Goal: Task Accomplishment & Management: Manage account settings

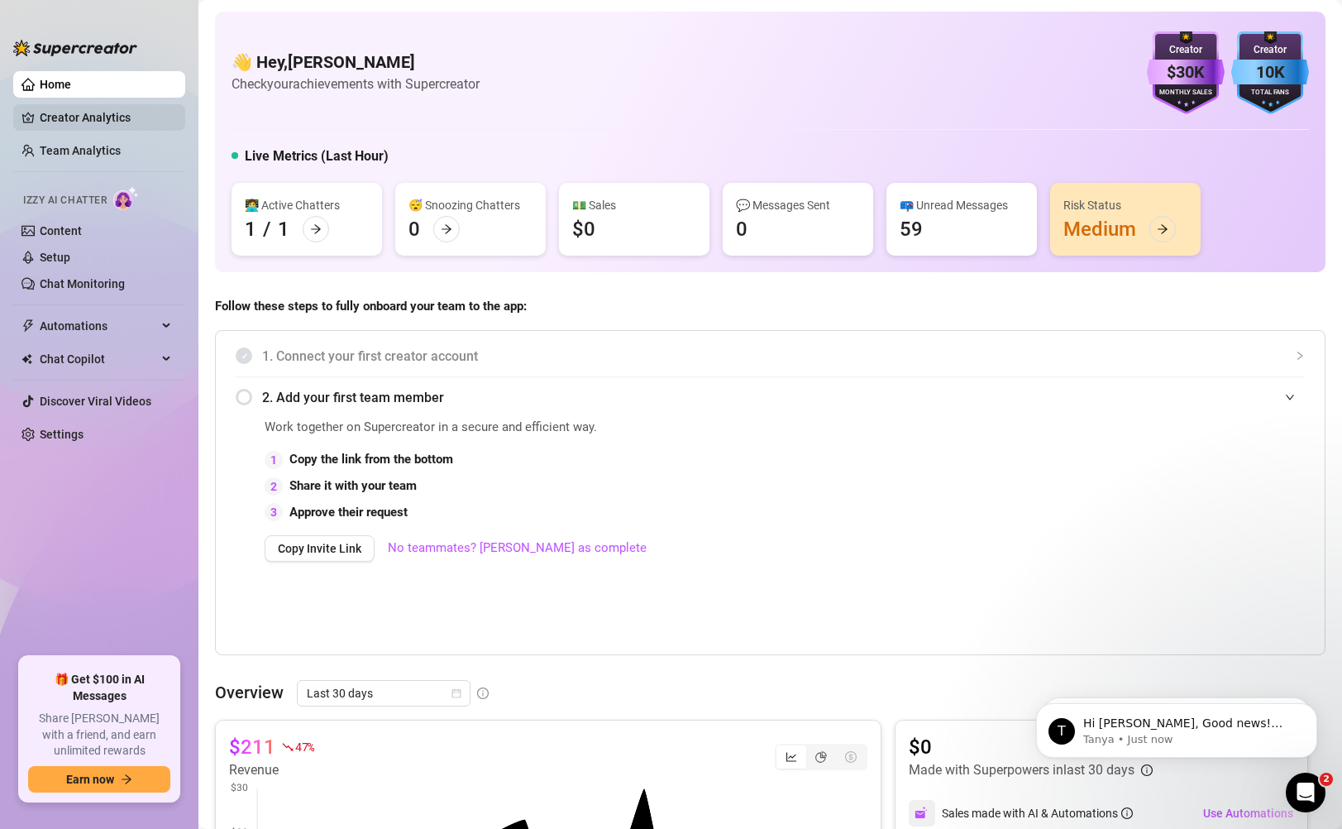
click at [83, 128] on link "Creator Analytics" at bounding box center [106, 117] width 132 height 26
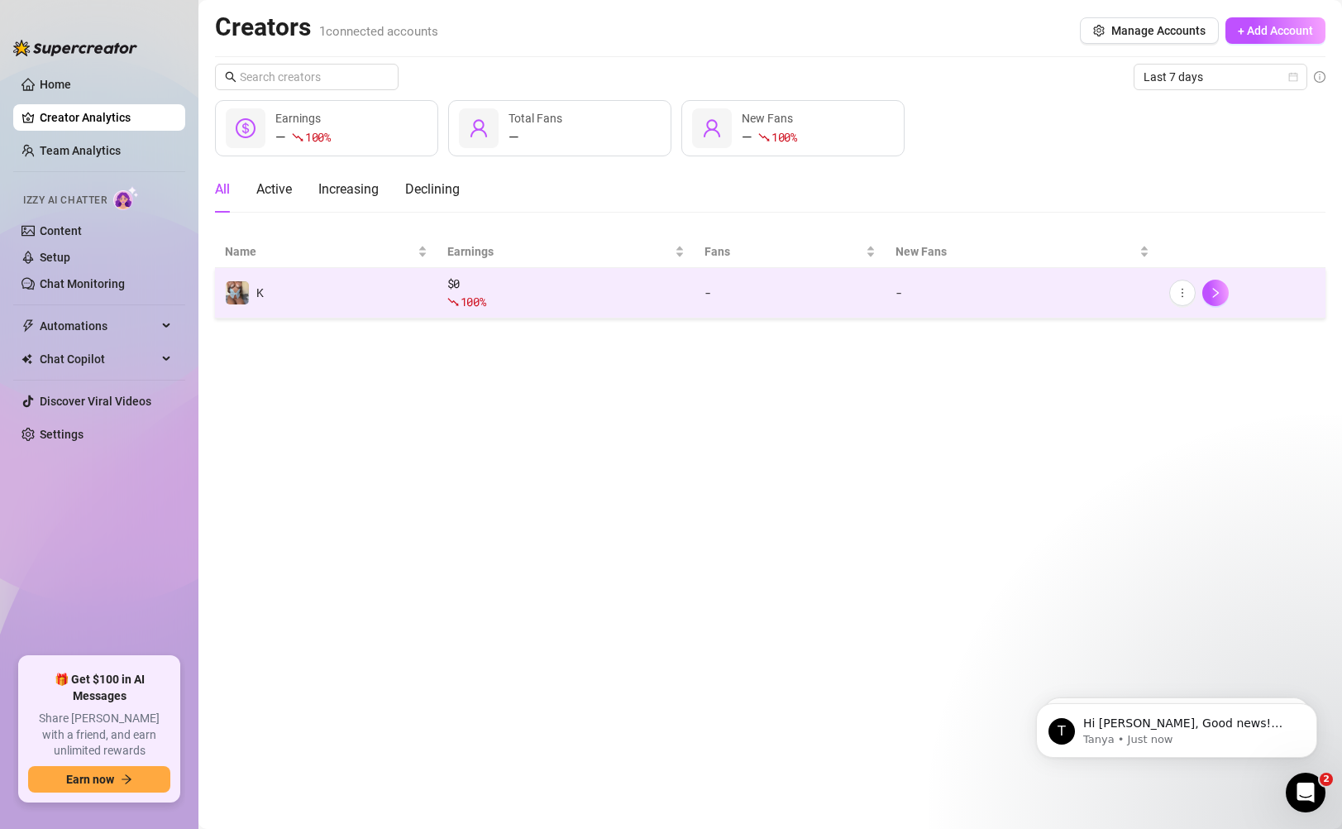
click at [520, 296] on div "100 %" at bounding box center [566, 302] width 238 height 18
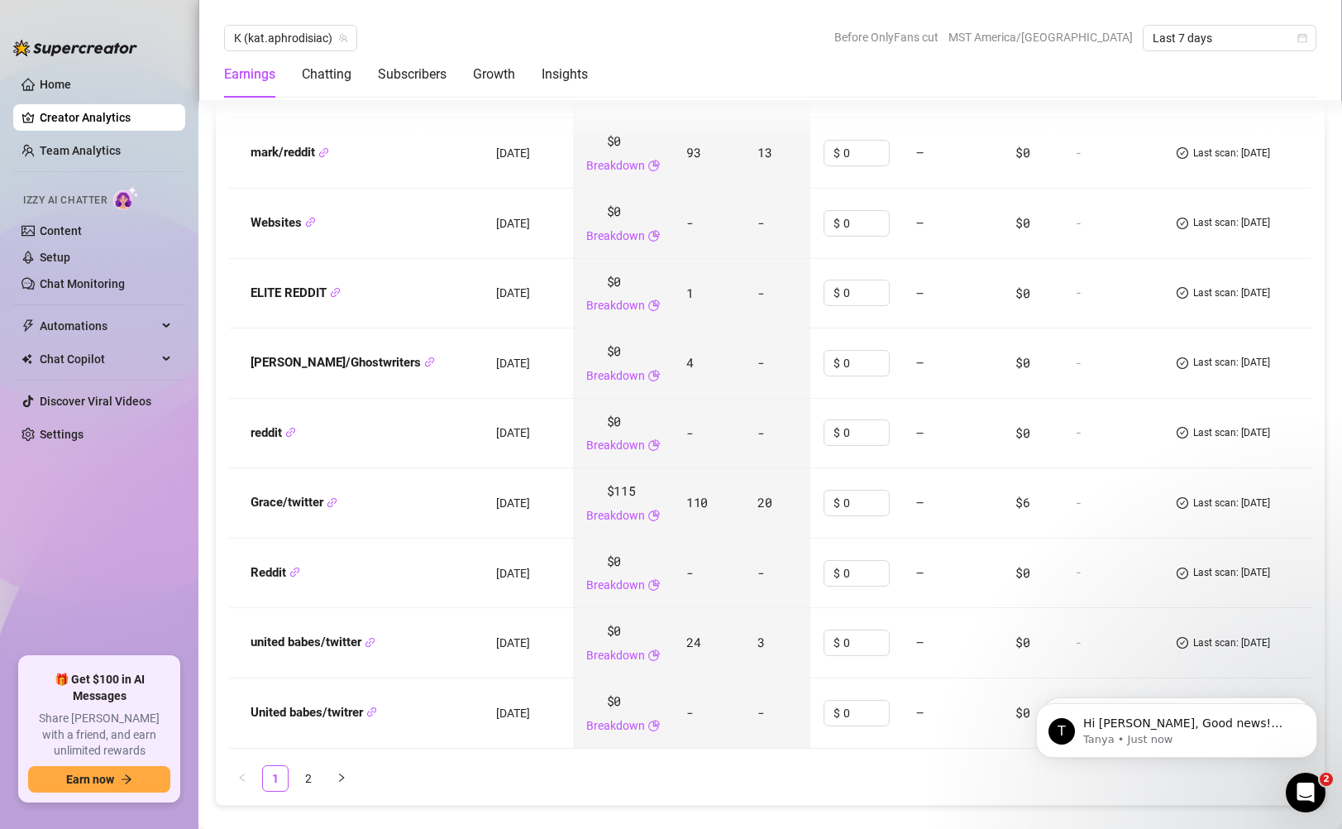
scroll to position [2056, 0]
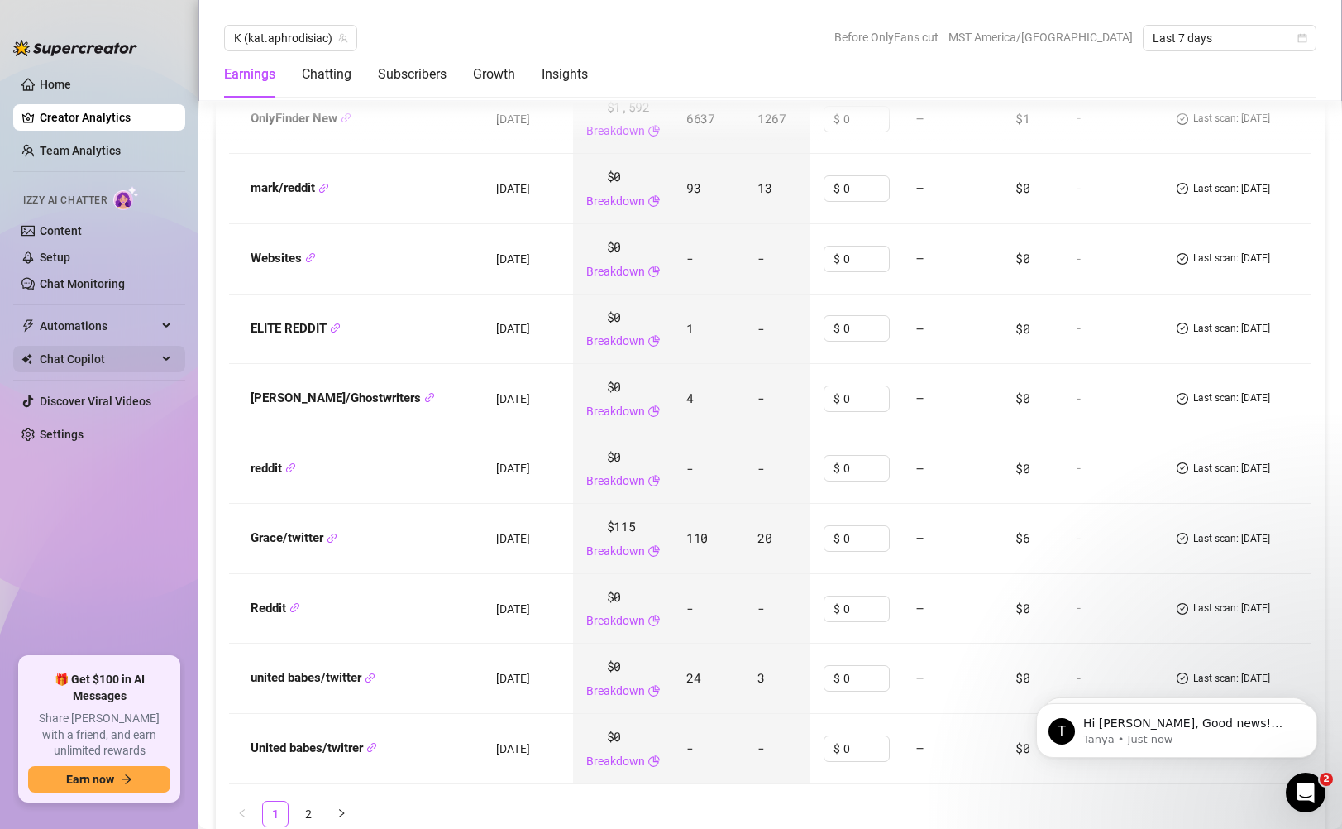
click at [105, 359] on span "Chat Copilot" at bounding box center [98, 359] width 117 height 26
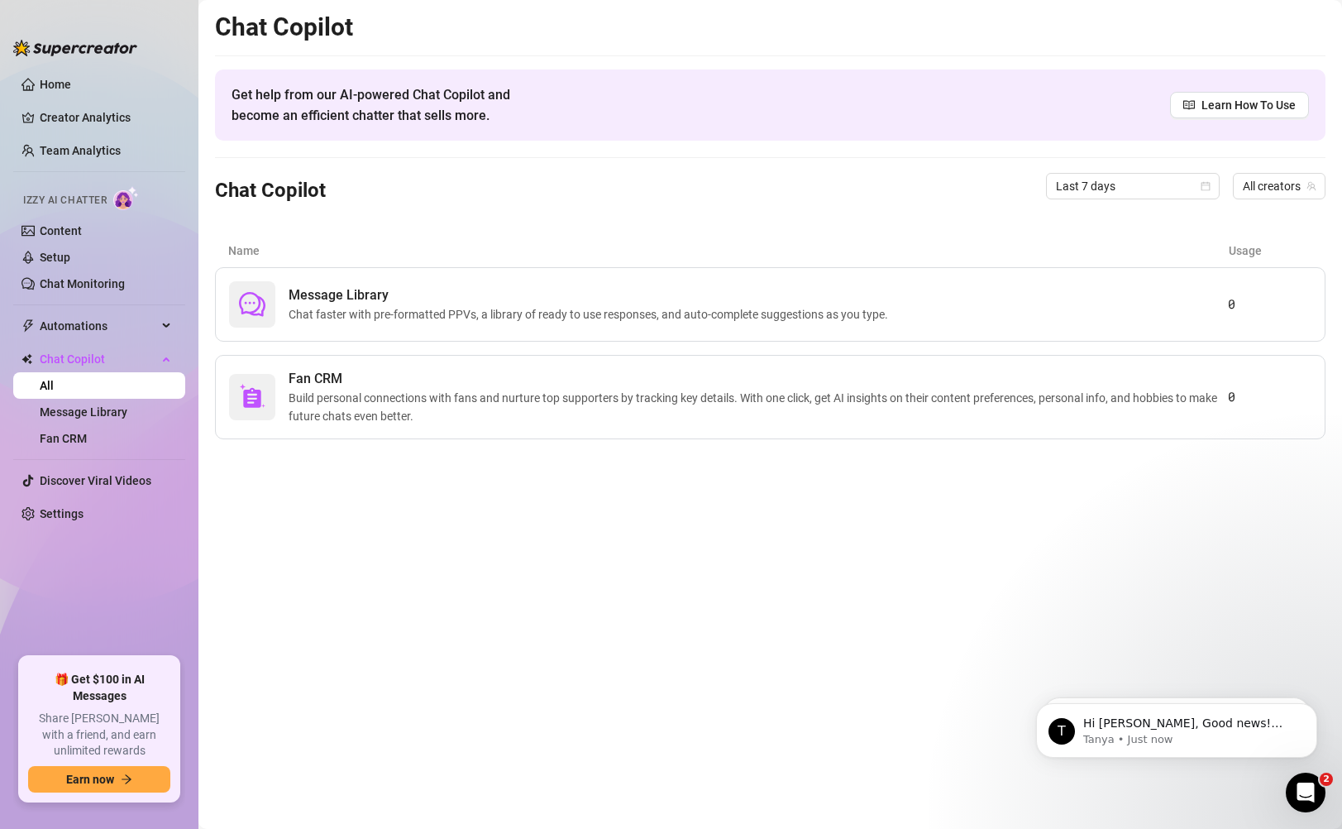
click at [116, 726] on span "Share [PERSON_NAME] with a friend, and earn unlimited rewards" at bounding box center [99, 734] width 142 height 49
click at [1130, 734] on p "Tanya • Just now" at bounding box center [1189, 739] width 213 height 15
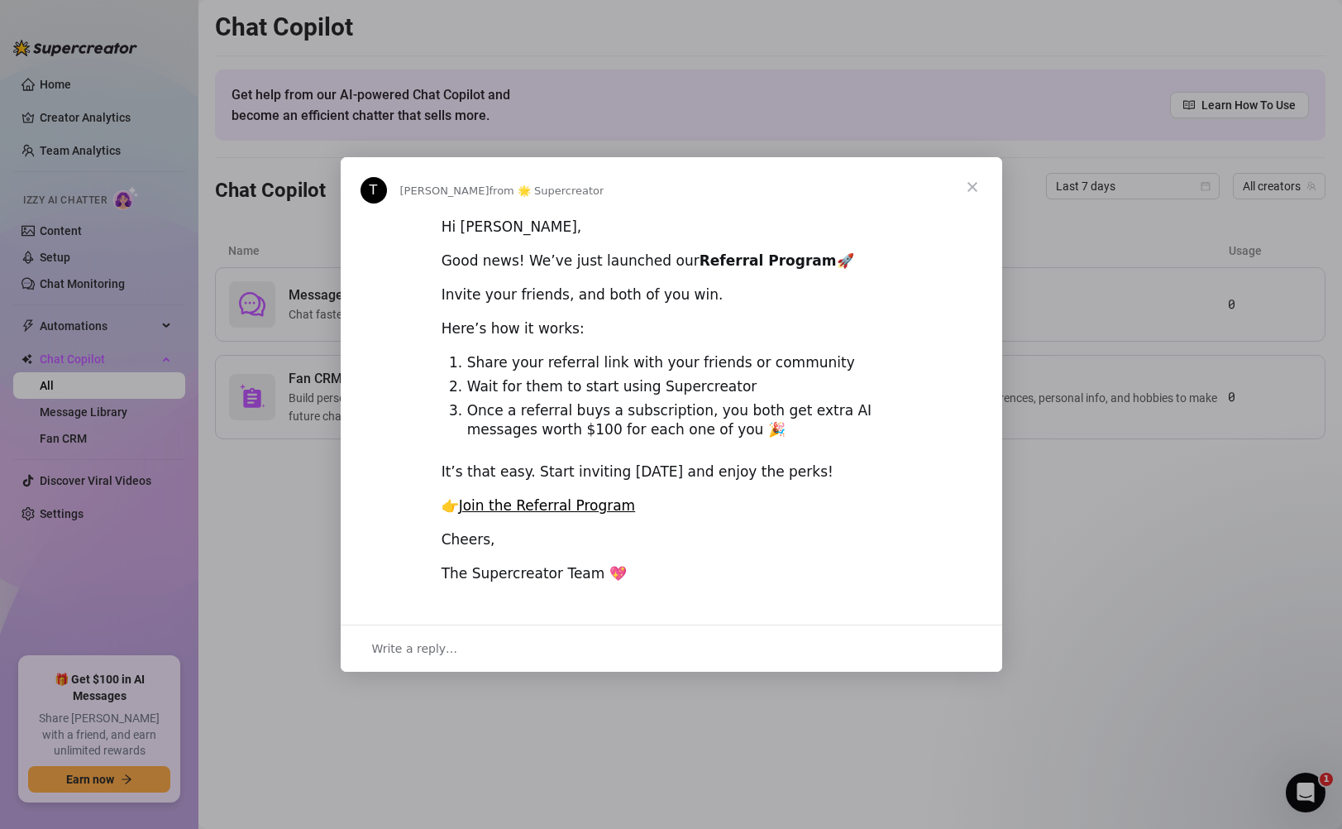
click at [975, 189] on span "Close" at bounding box center [973, 187] width 60 height 60
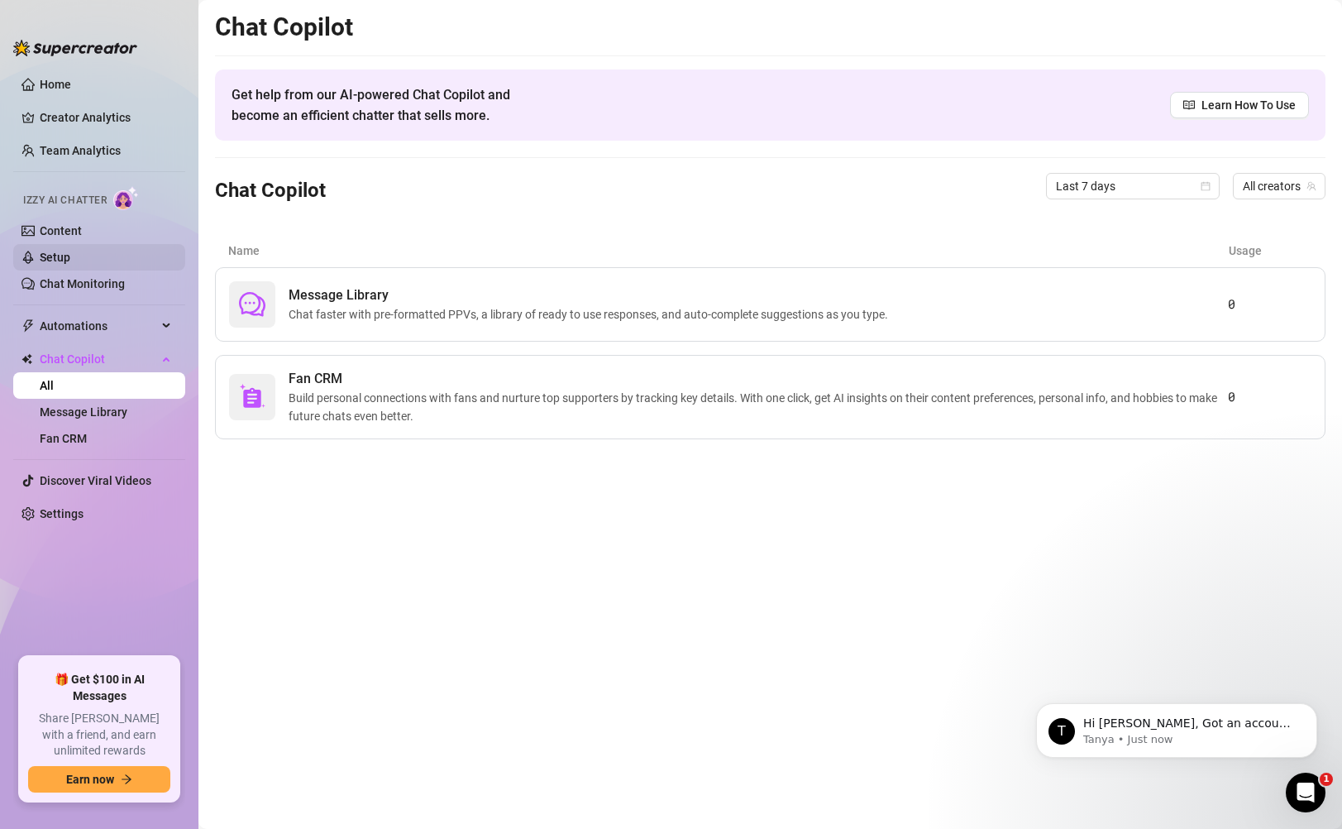
click at [70, 254] on link "Setup" at bounding box center [55, 257] width 31 height 13
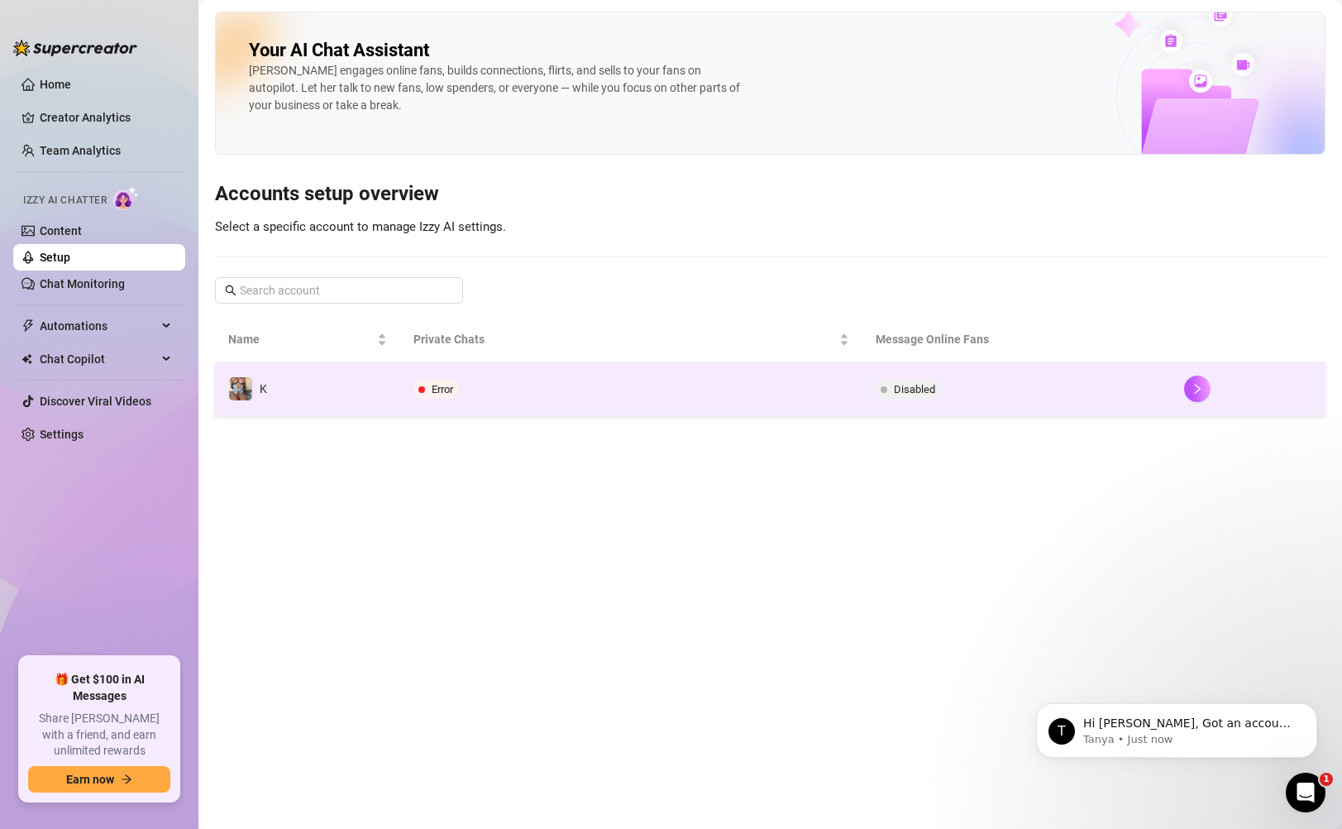
click at [532, 392] on td "Error" at bounding box center [631, 389] width 463 height 54
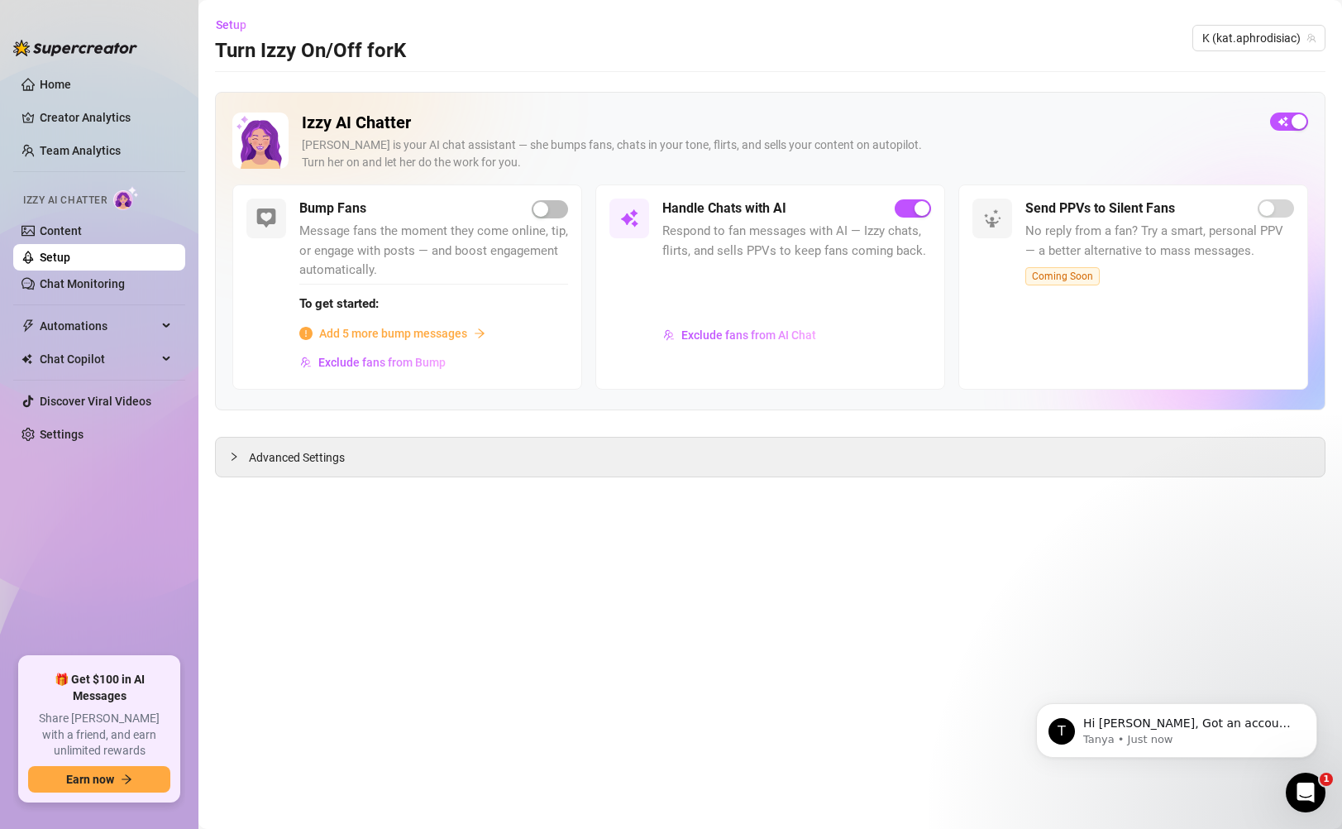
click at [448, 332] on span "Add 5 more bump messages" at bounding box center [393, 333] width 148 height 18
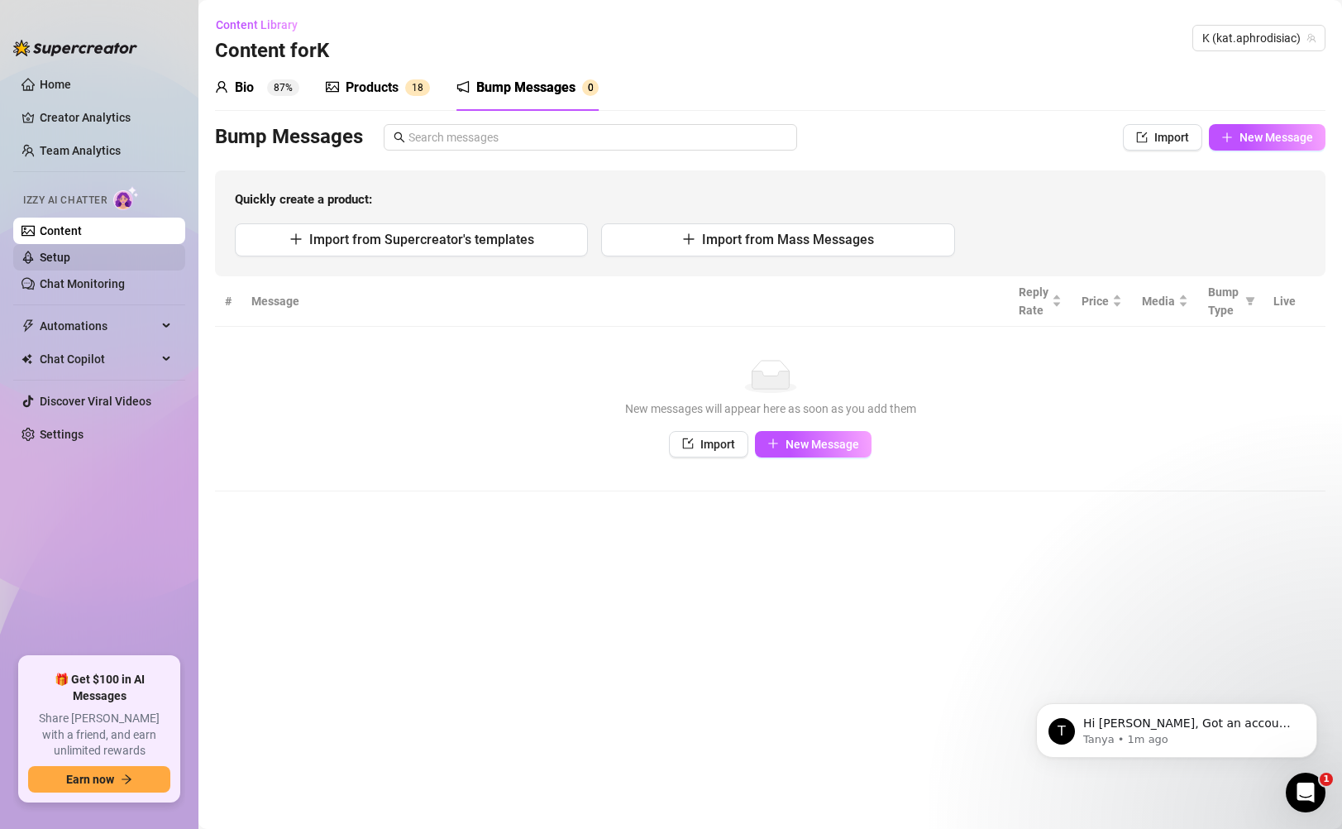
click at [70, 256] on link "Setup" at bounding box center [55, 257] width 31 height 13
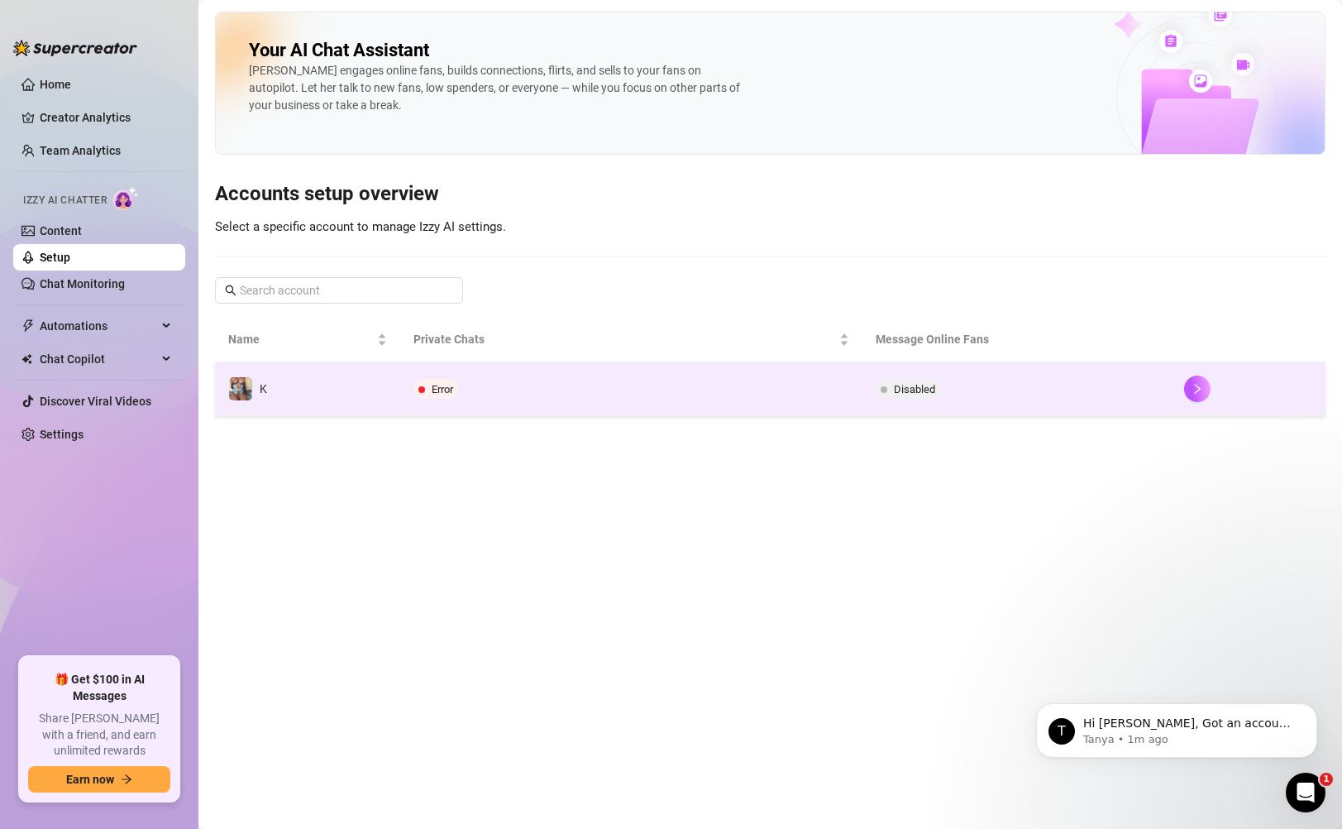
click at [461, 384] on div "Error" at bounding box center [438, 389] width 51 height 20
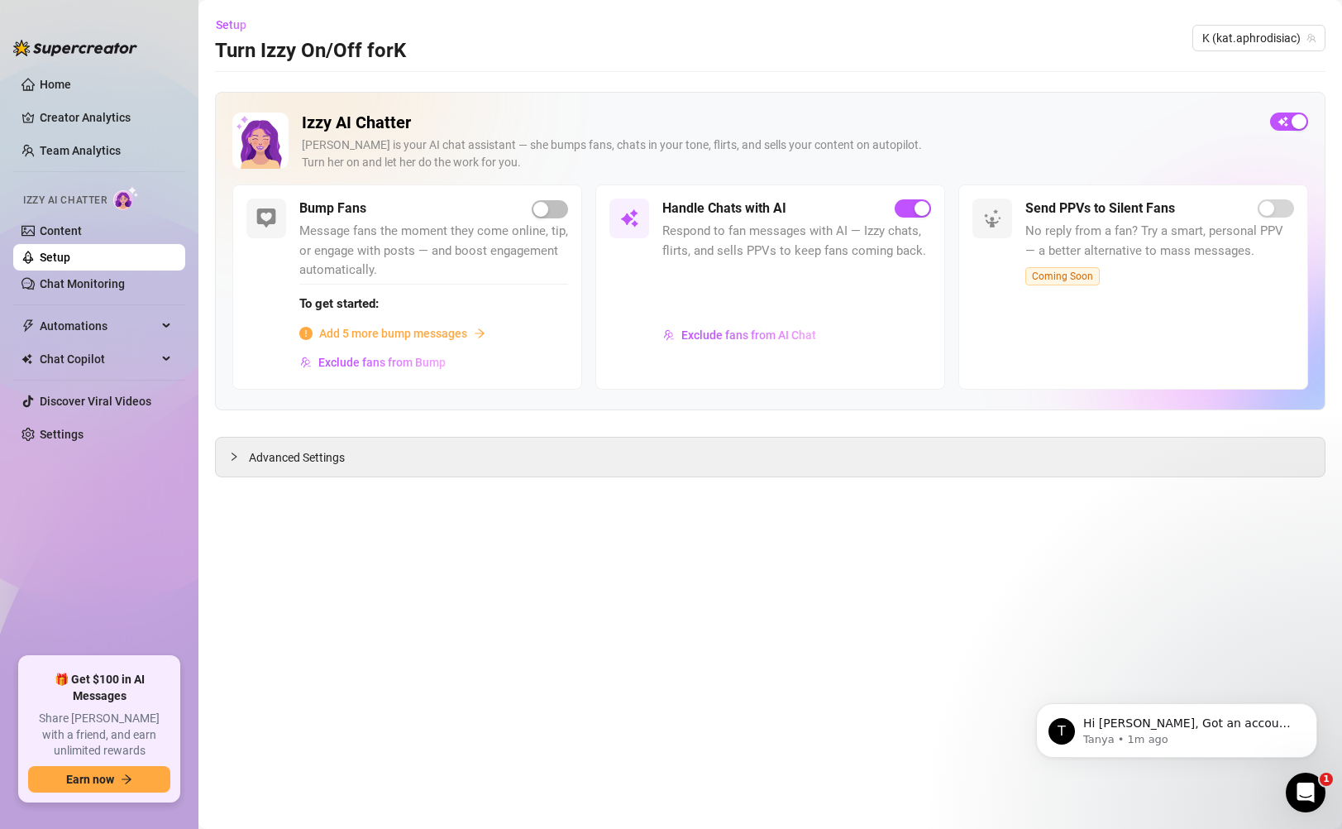
click at [414, 478] on main "Setup Turn Izzy On/Off for K K (kat.aphrodisiac) Izzy AI Chatter [PERSON_NAME] …" at bounding box center [770, 414] width 1144 height 829
click at [294, 468] on div "Advanced Settings" at bounding box center [770, 456] width 1109 height 39
click at [274, 461] on span "Advanced Settings" at bounding box center [297, 457] width 96 height 18
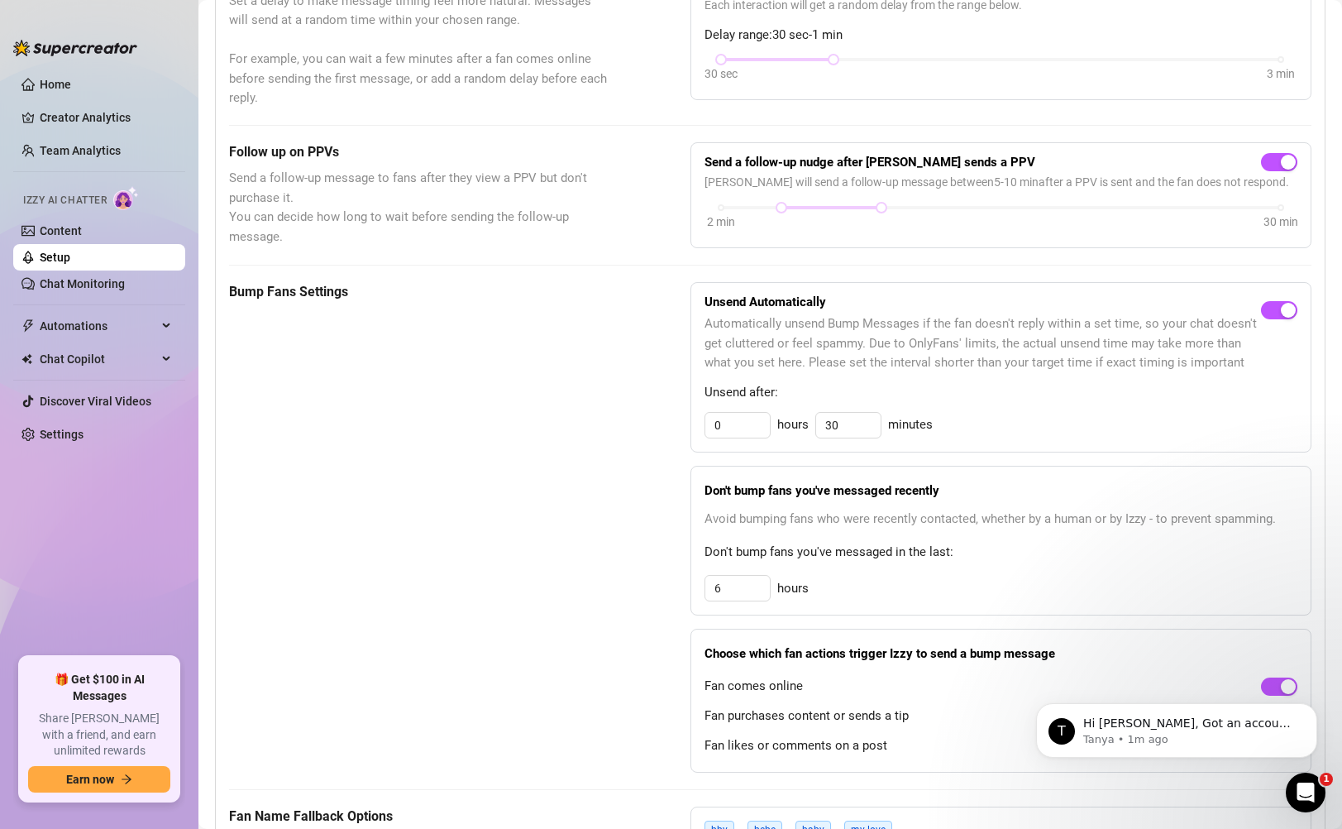
scroll to position [528, 0]
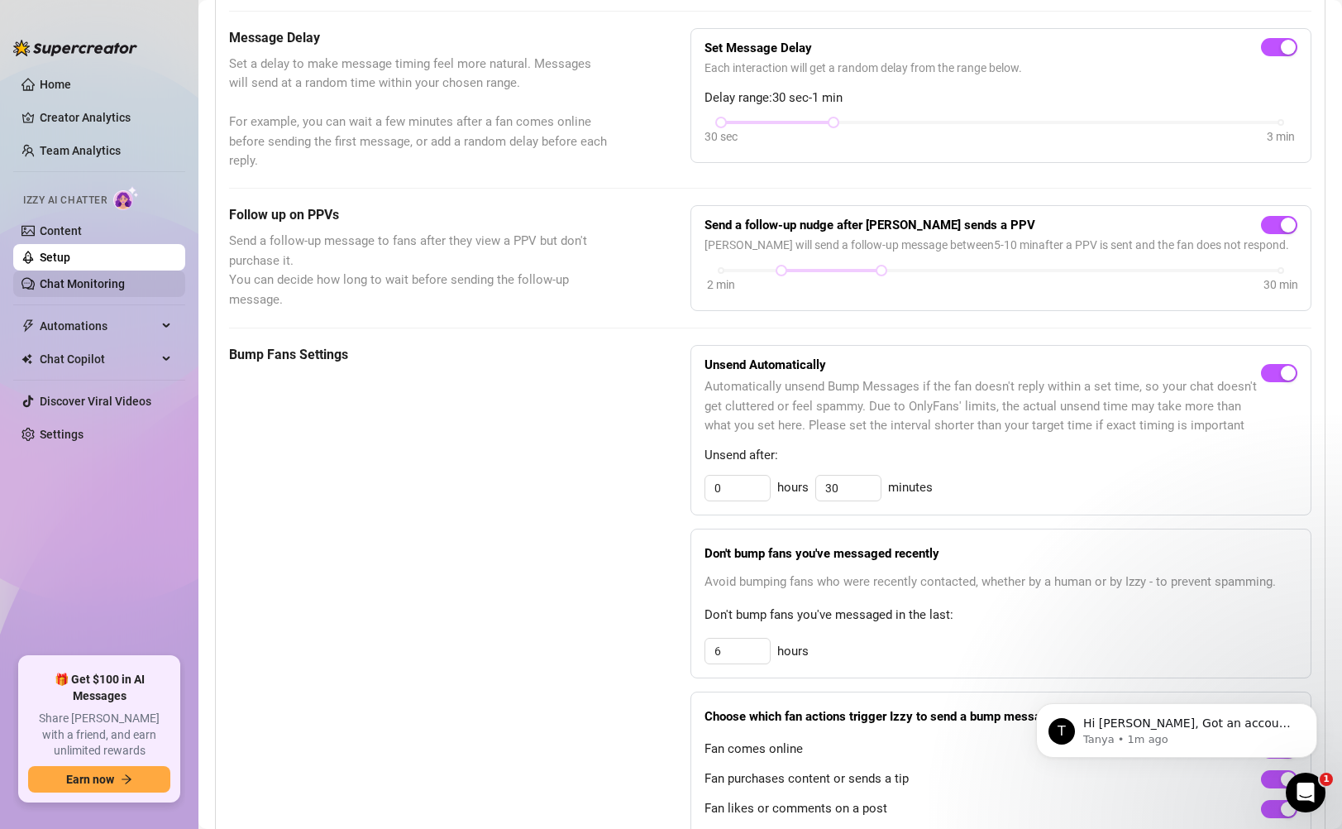
click at [103, 284] on link "Chat Monitoring" at bounding box center [82, 283] width 85 height 13
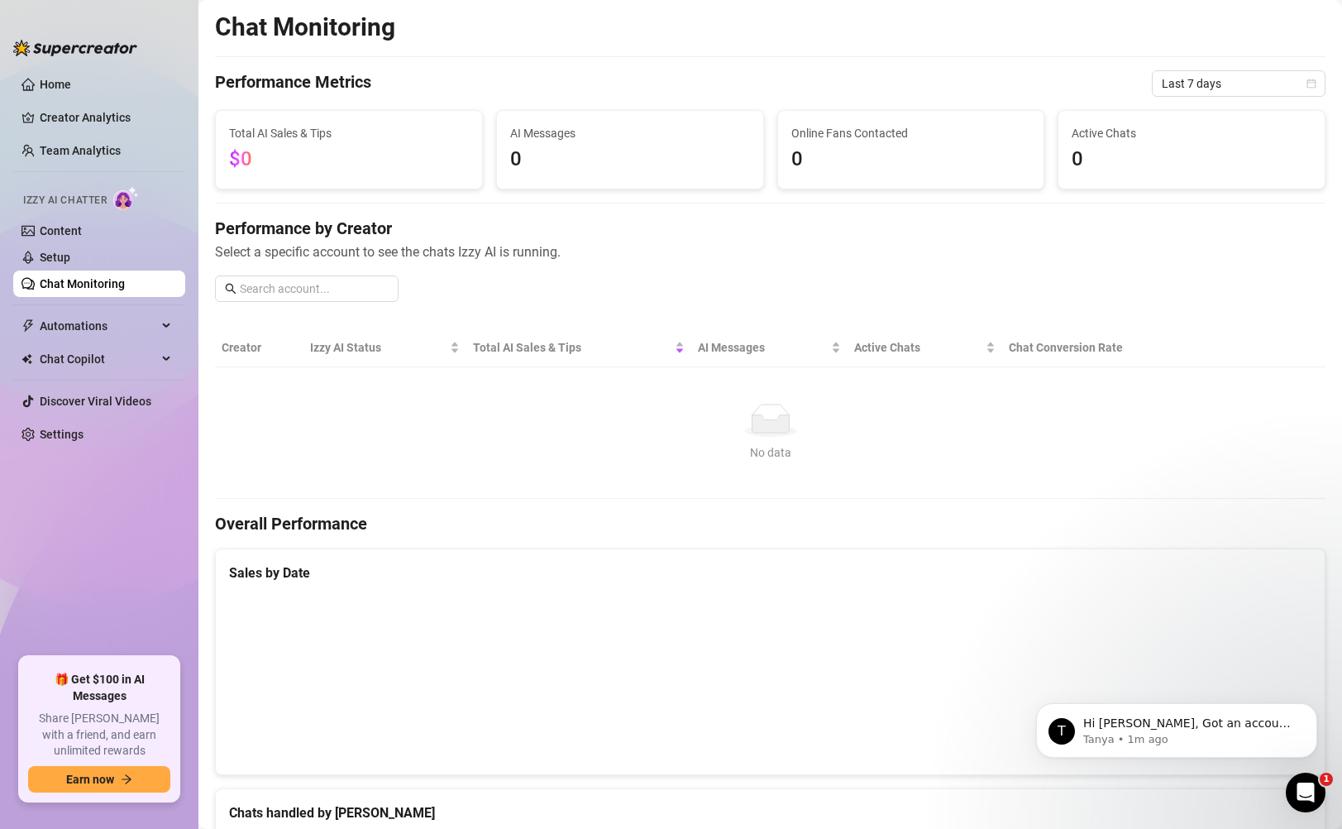
click at [1339, 89] on main "Chat Monitoring Performance Metrics Last 7 days Total AI Sales & Tips $0 AI Mes…" at bounding box center [770, 744] width 1144 height 1488
click at [1319, 88] on div "Last 7 days" at bounding box center [1239, 83] width 174 height 26
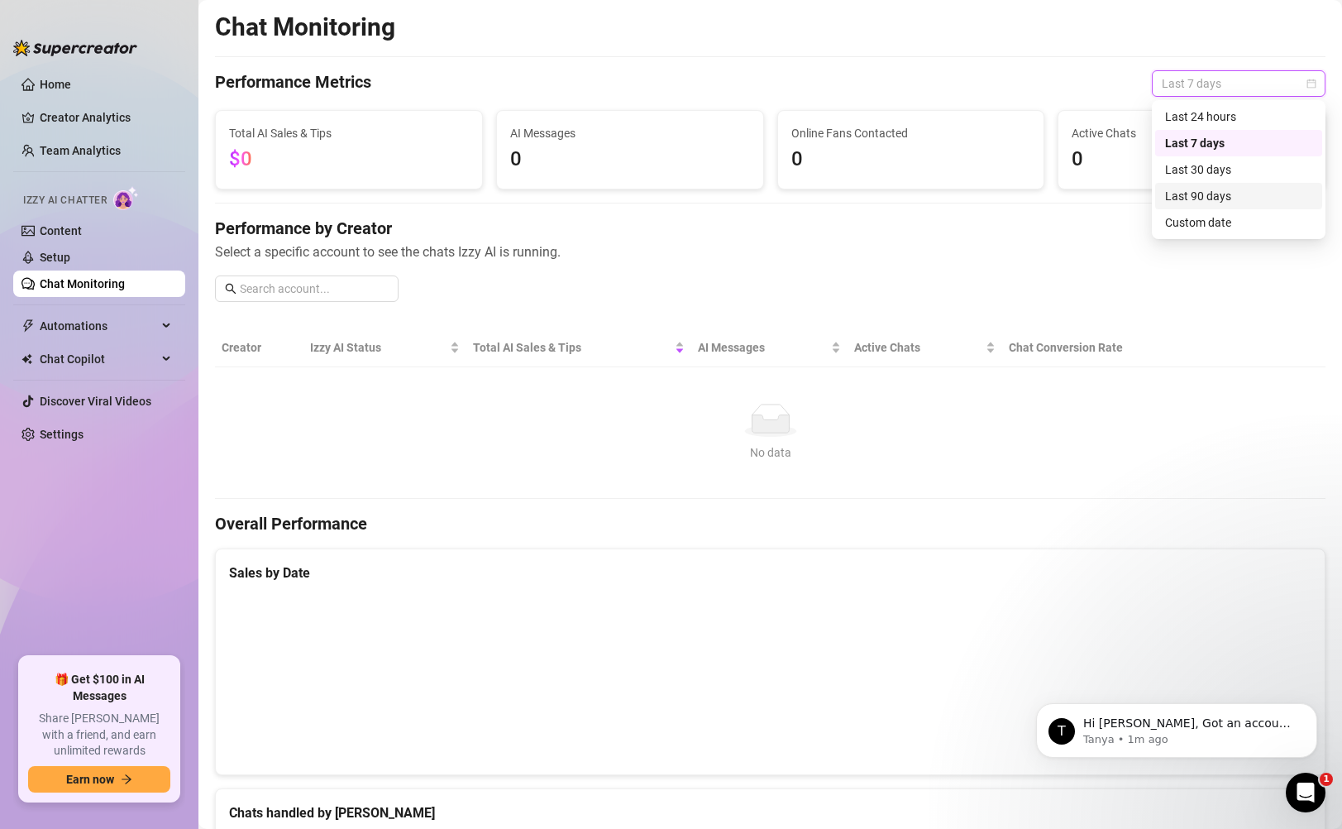
click at [1237, 196] on div "Last 90 days" at bounding box center [1238, 196] width 147 height 18
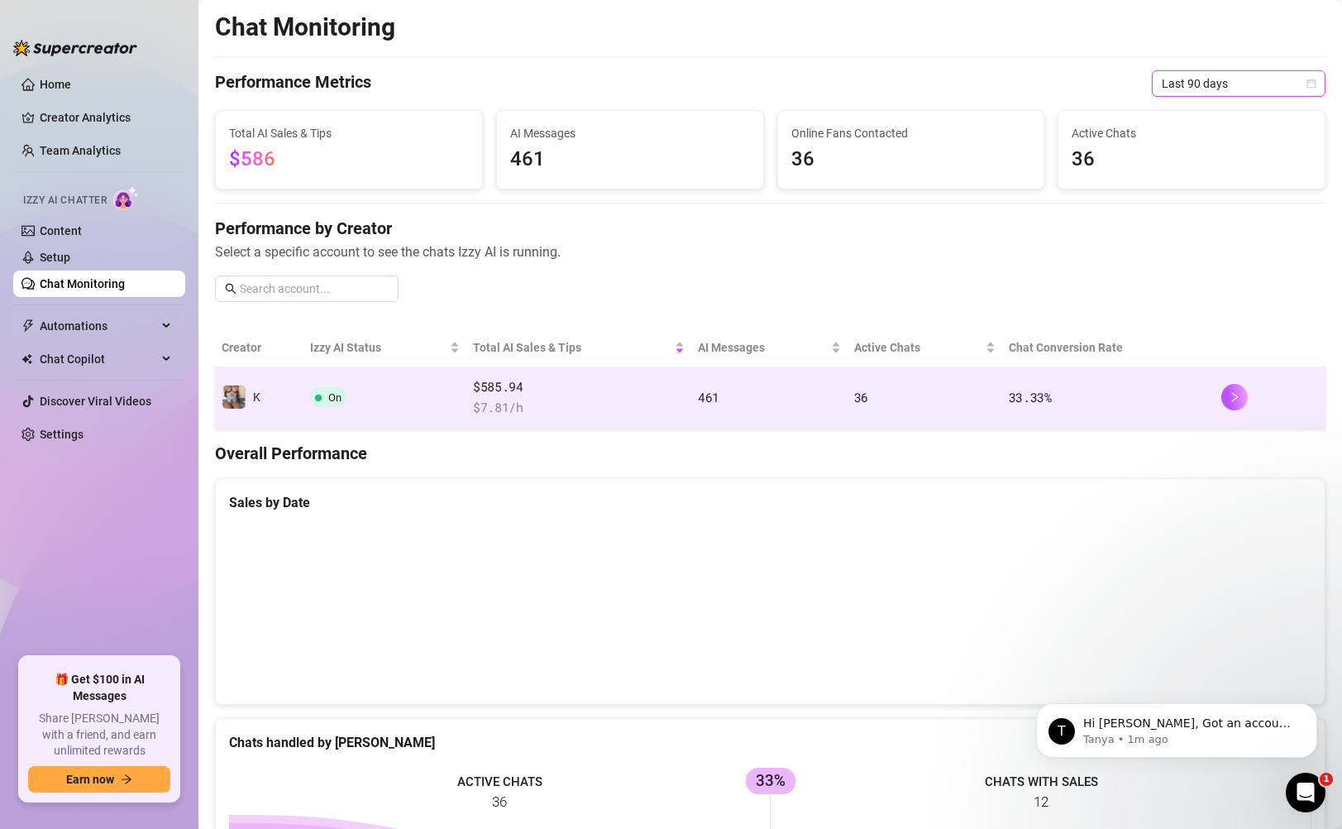
click at [413, 402] on td "On" at bounding box center [384, 397] width 163 height 61
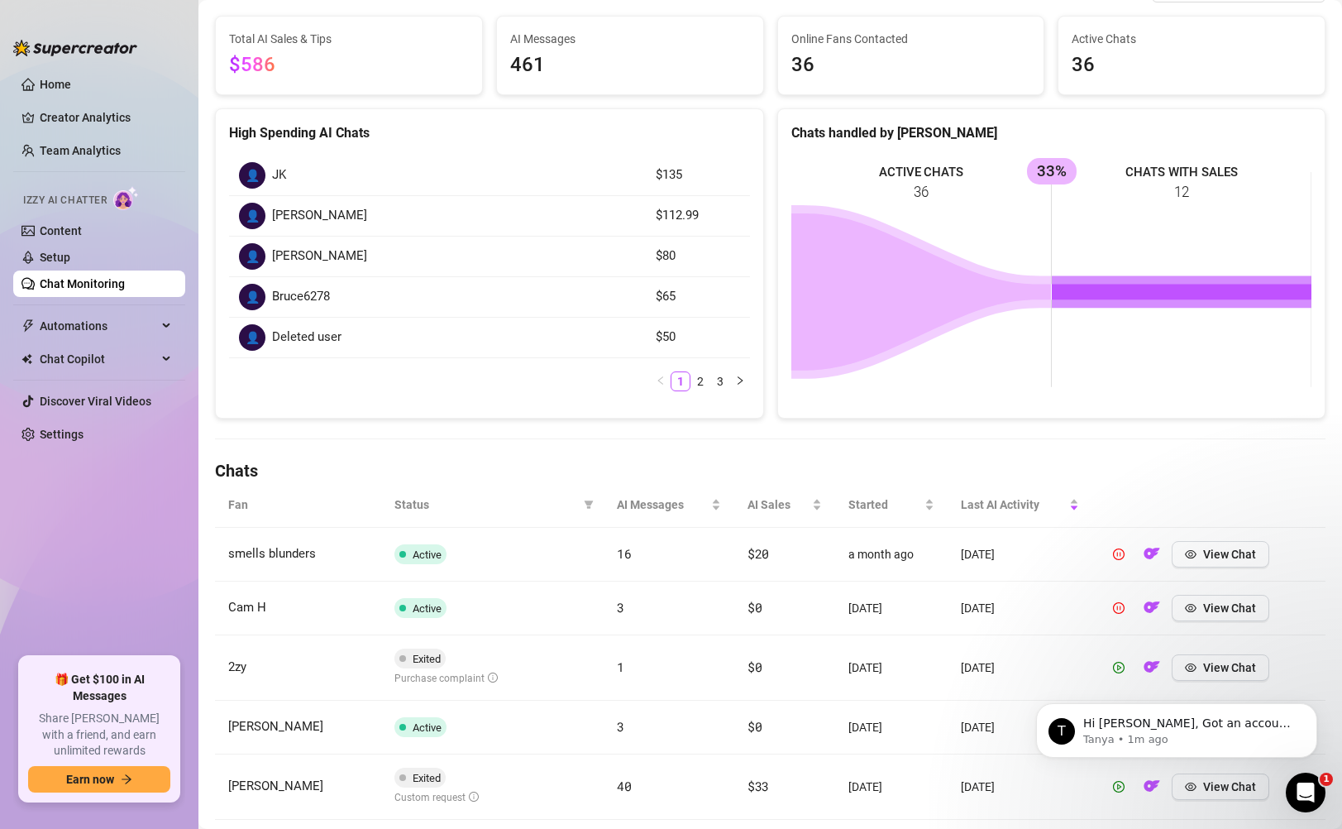
scroll to position [348, 0]
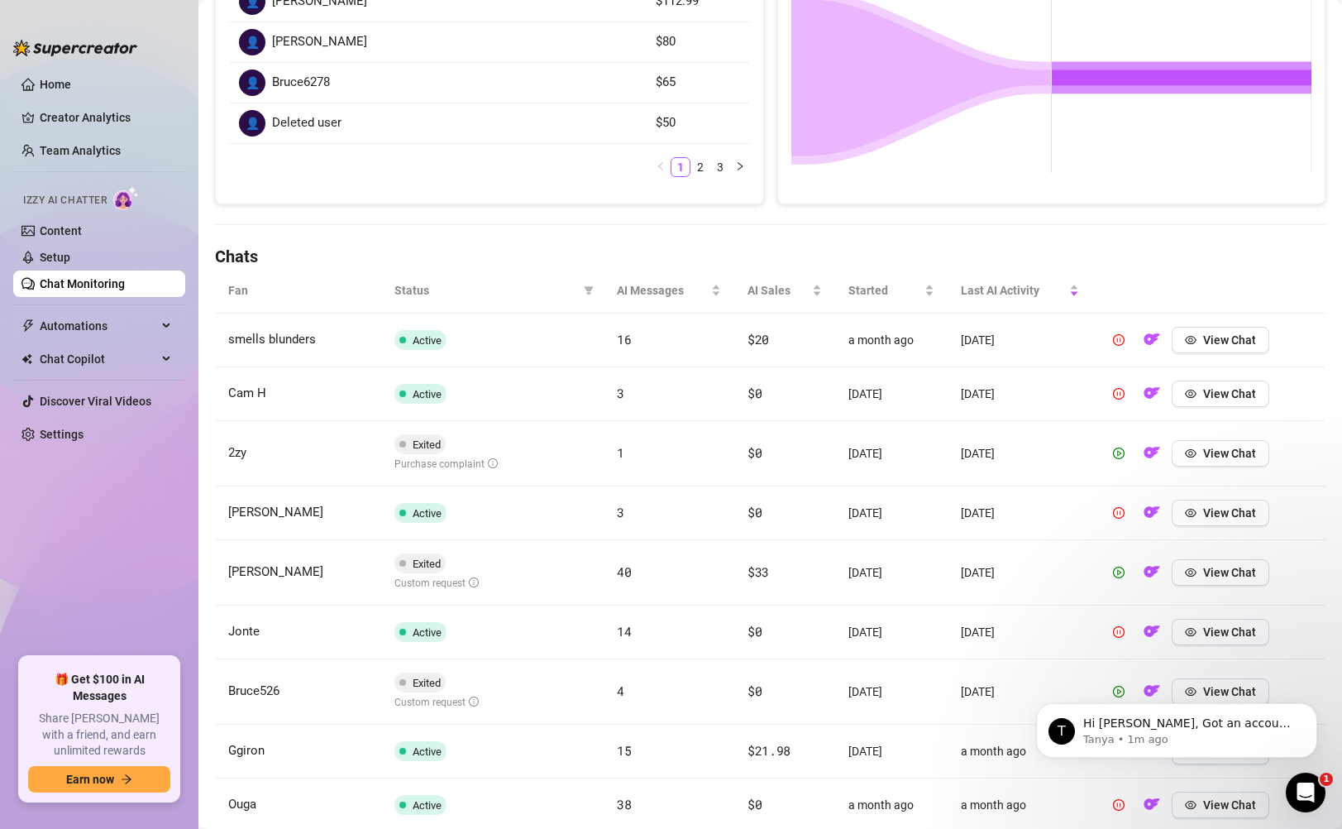
click at [833, 347] on td "$20" at bounding box center [784, 340] width 101 height 54
click at [1205, 340] on button "View Chat" at bounding box center [1221, 340] width 98 height 26
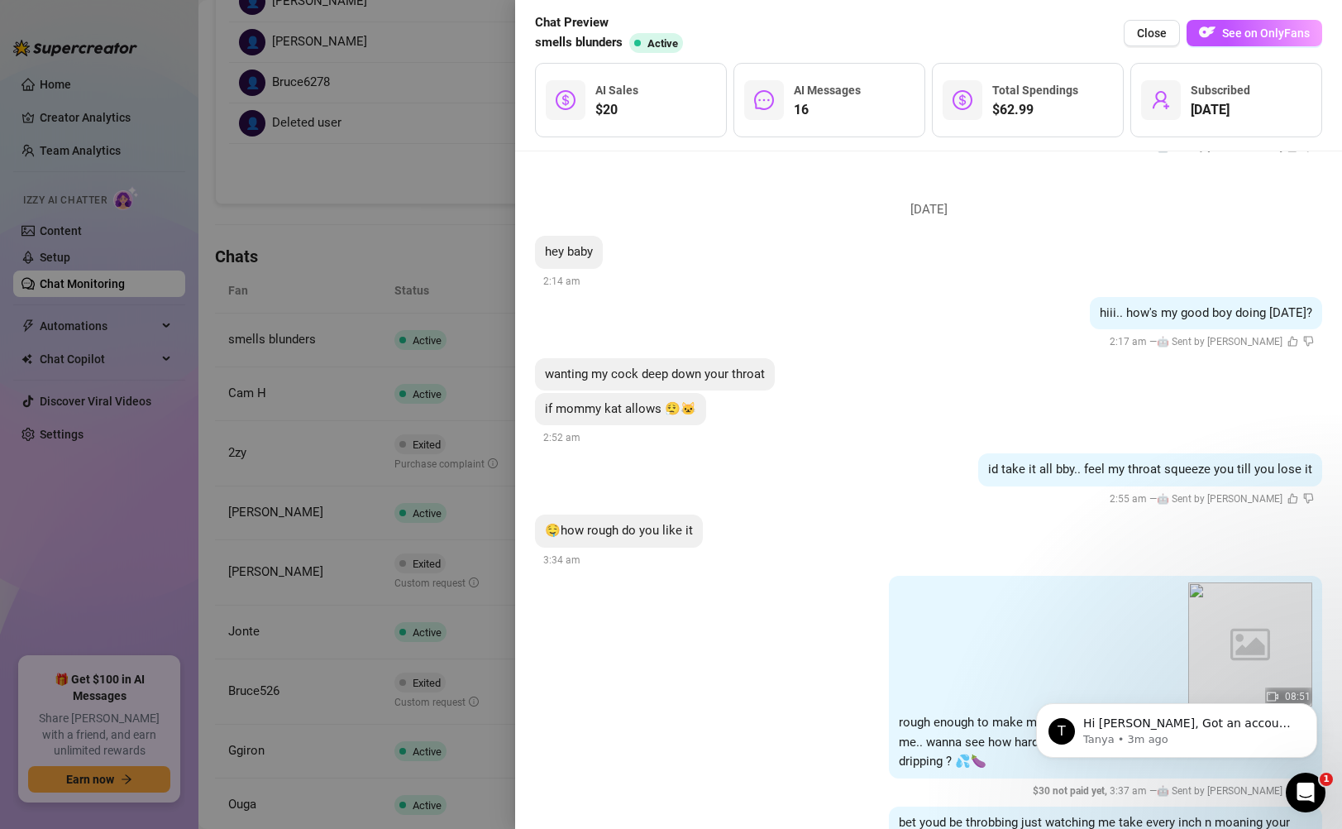
scroll to position [2408, 0]
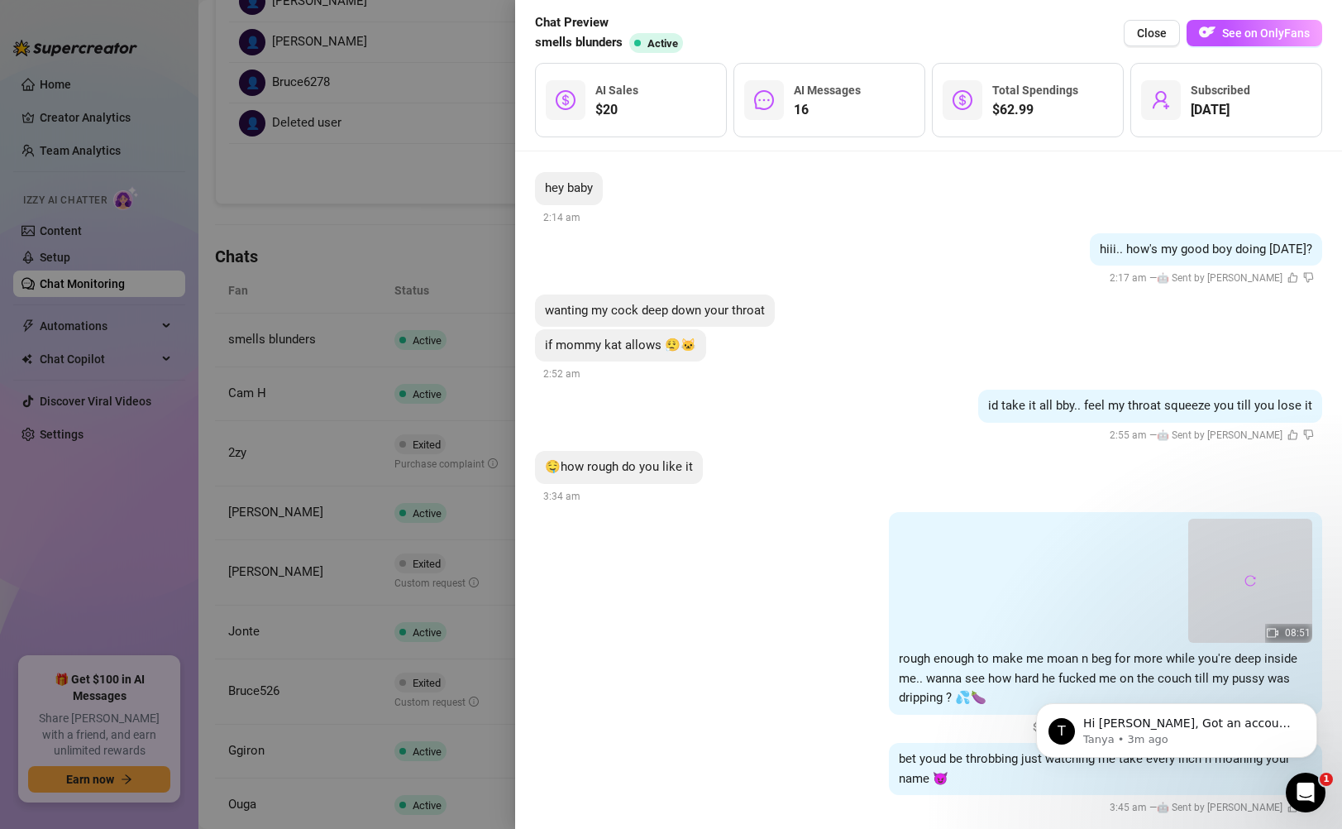
click at [965, 743] on div "bet youd be throbbing just watching me take every inch n moaning your name 😈" at bounding box center [1105, 769] width 433 height 52
click at [1249, 740] on p "Tanya • 3m ago" at bounding box center [1189, 739] width 213 height 15
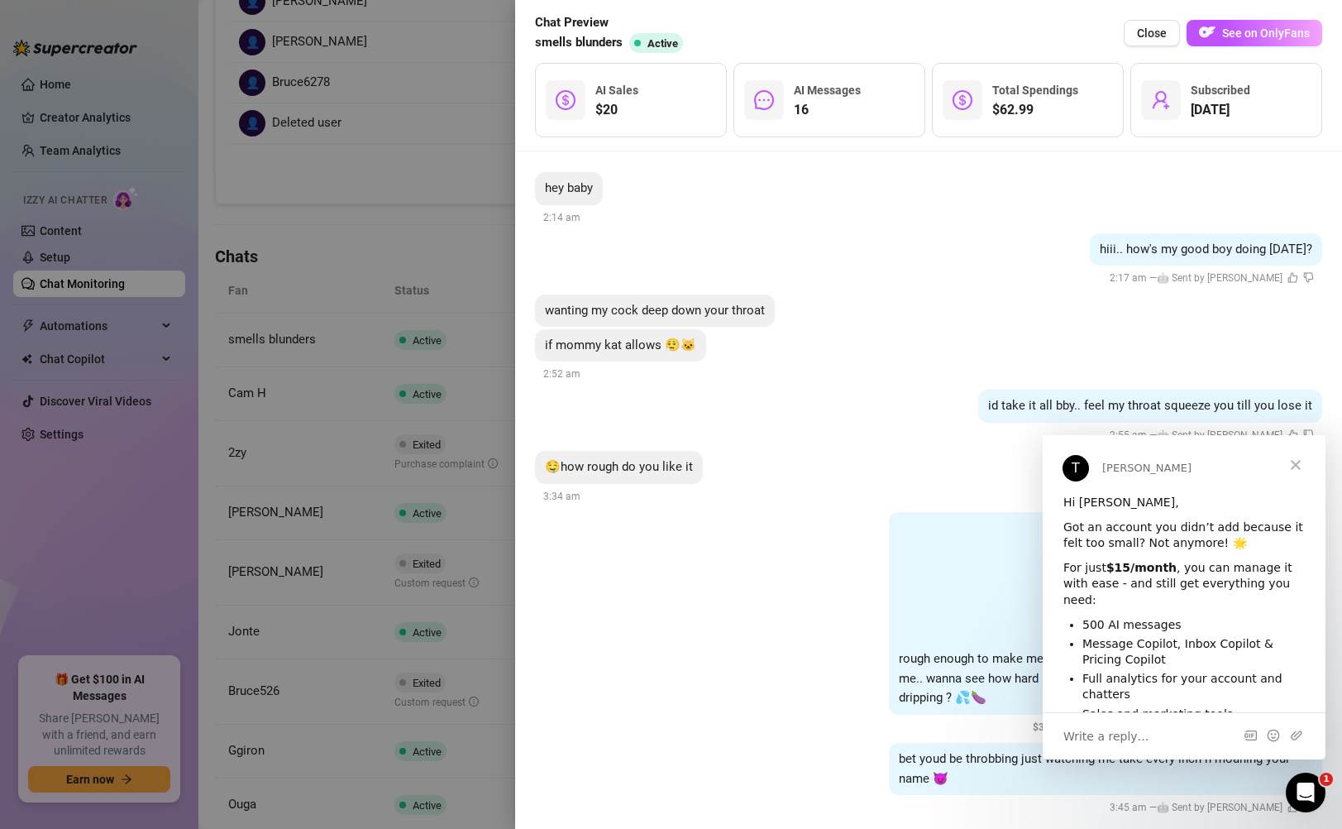
scroll to position [0, 0]
click at [800, 566] on div "08:51 rough enough to make me moan n beg for more while you're deep inside me..…" at bounding box center [928, 624] width 787 height 224
click at [1303, 459] on span "Close" at bounding box center [1296, 465] width 60 height 60
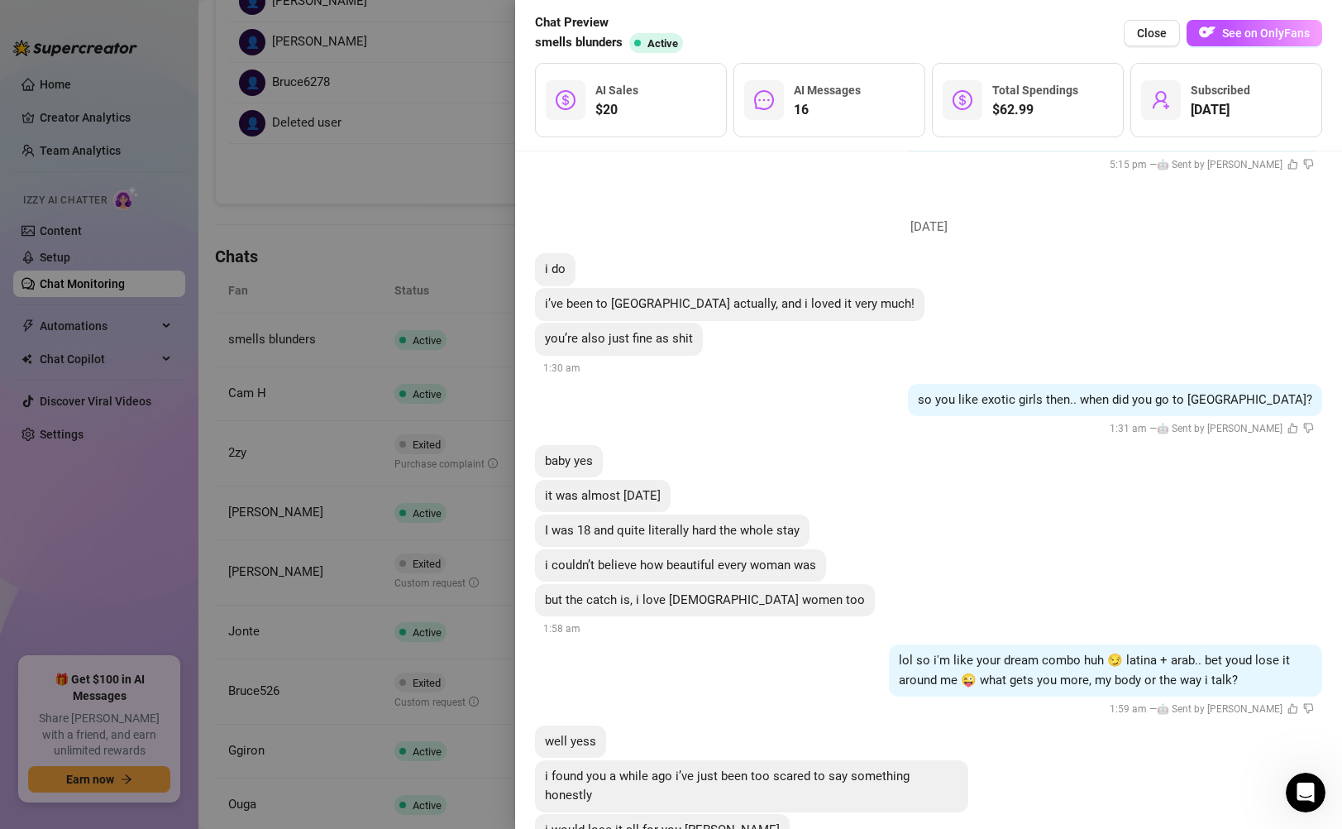
scroll to position [281, 0]
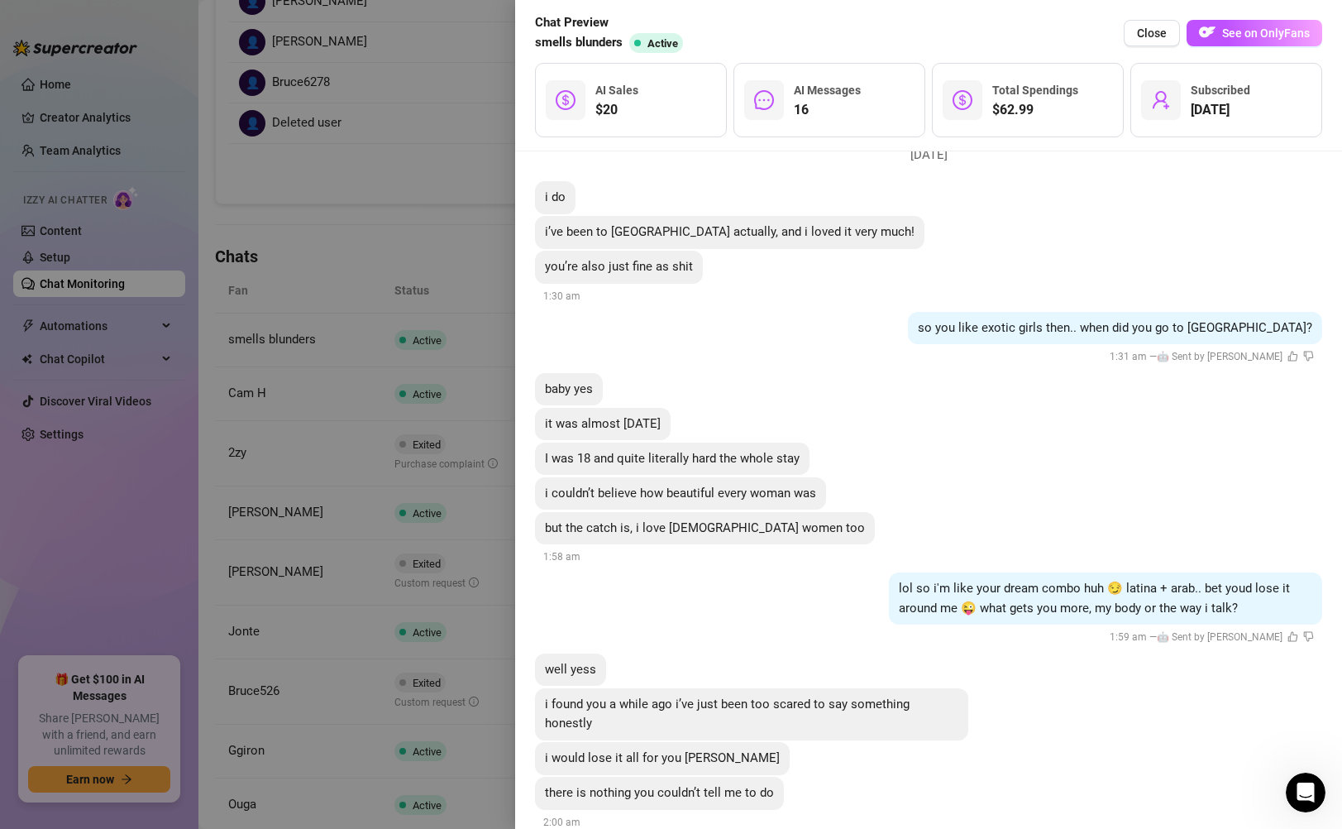
click at [413, 235] on div at bounding box center [671, 414] width 1342 height 829
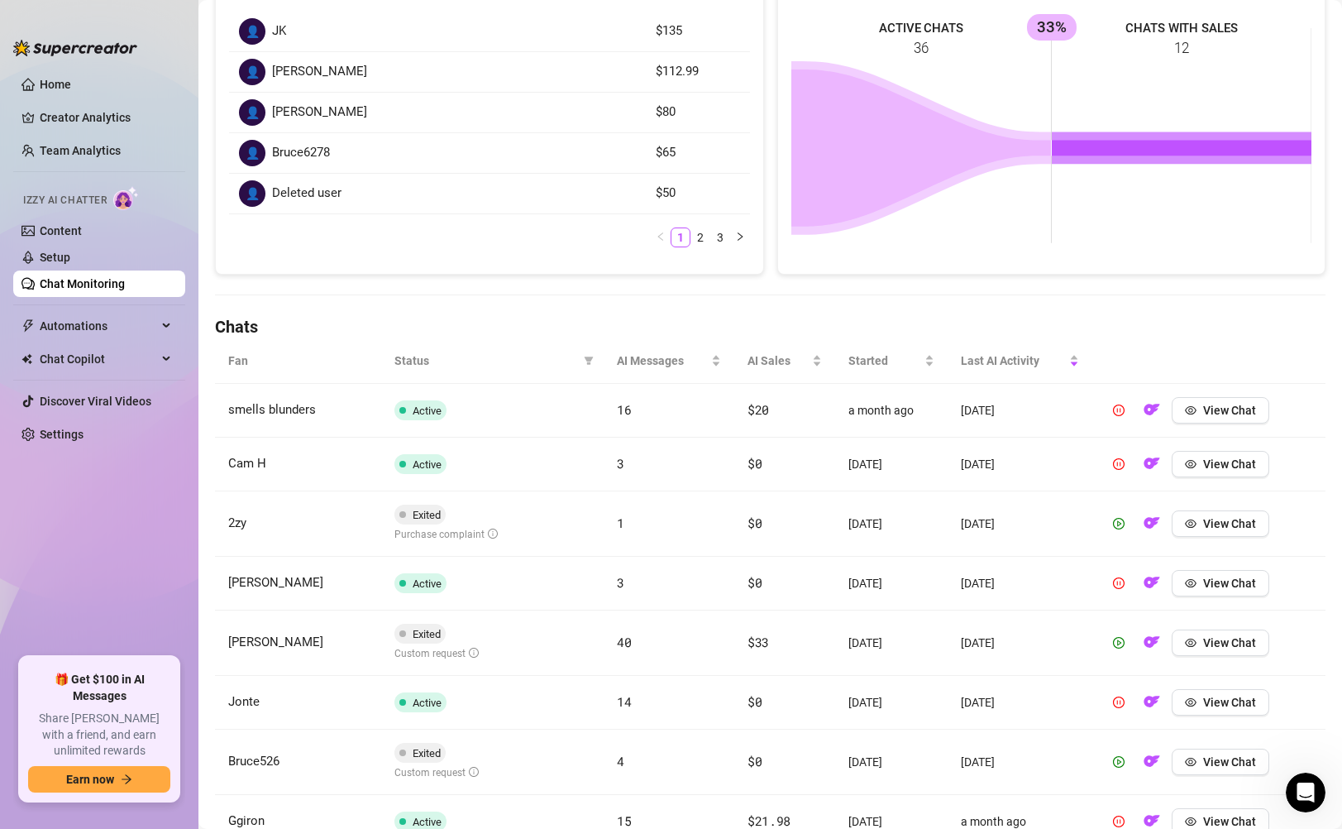
scroll to position [0, 0]
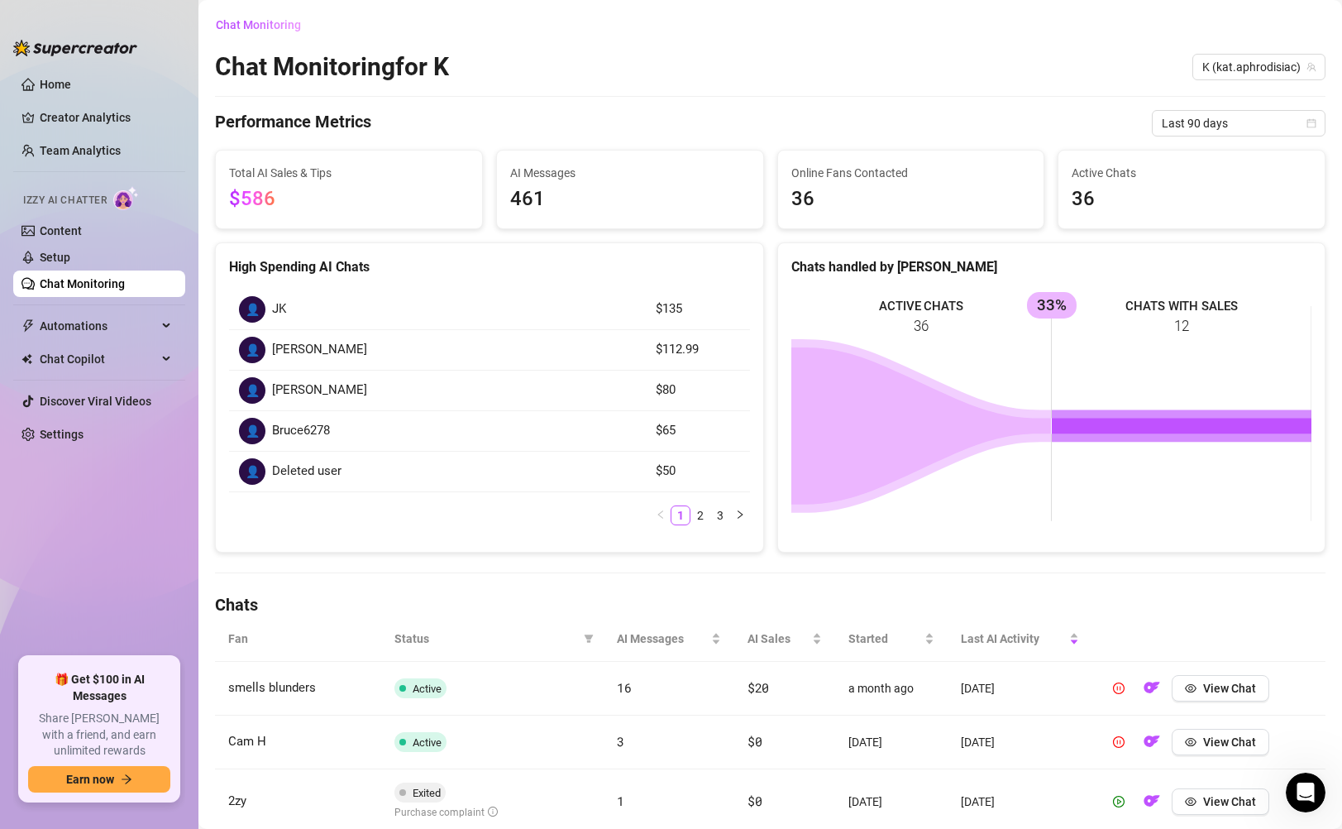
click at [233, 608] on h4 "Chats" at bounding box center [770, 604] width 1111 height 23
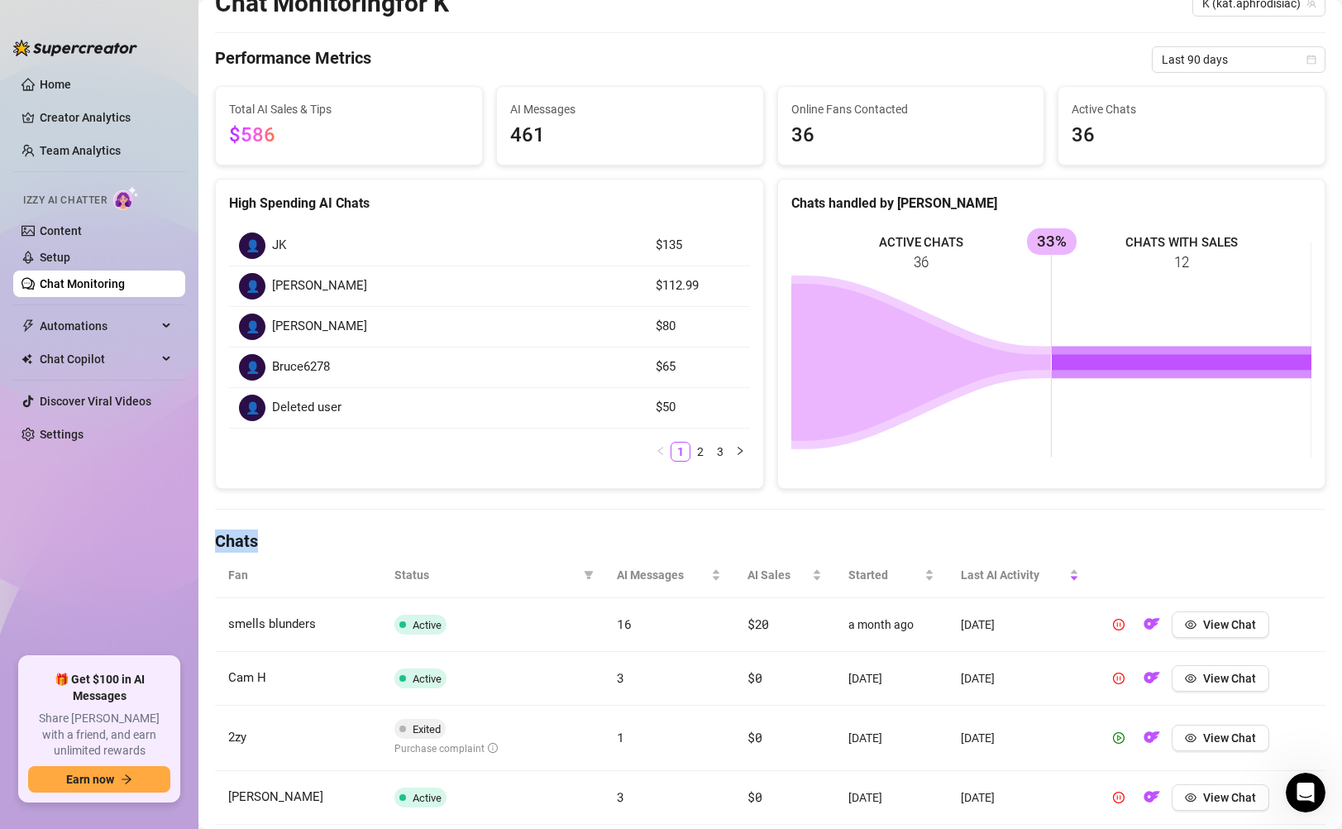
scroll to position [508, 0]
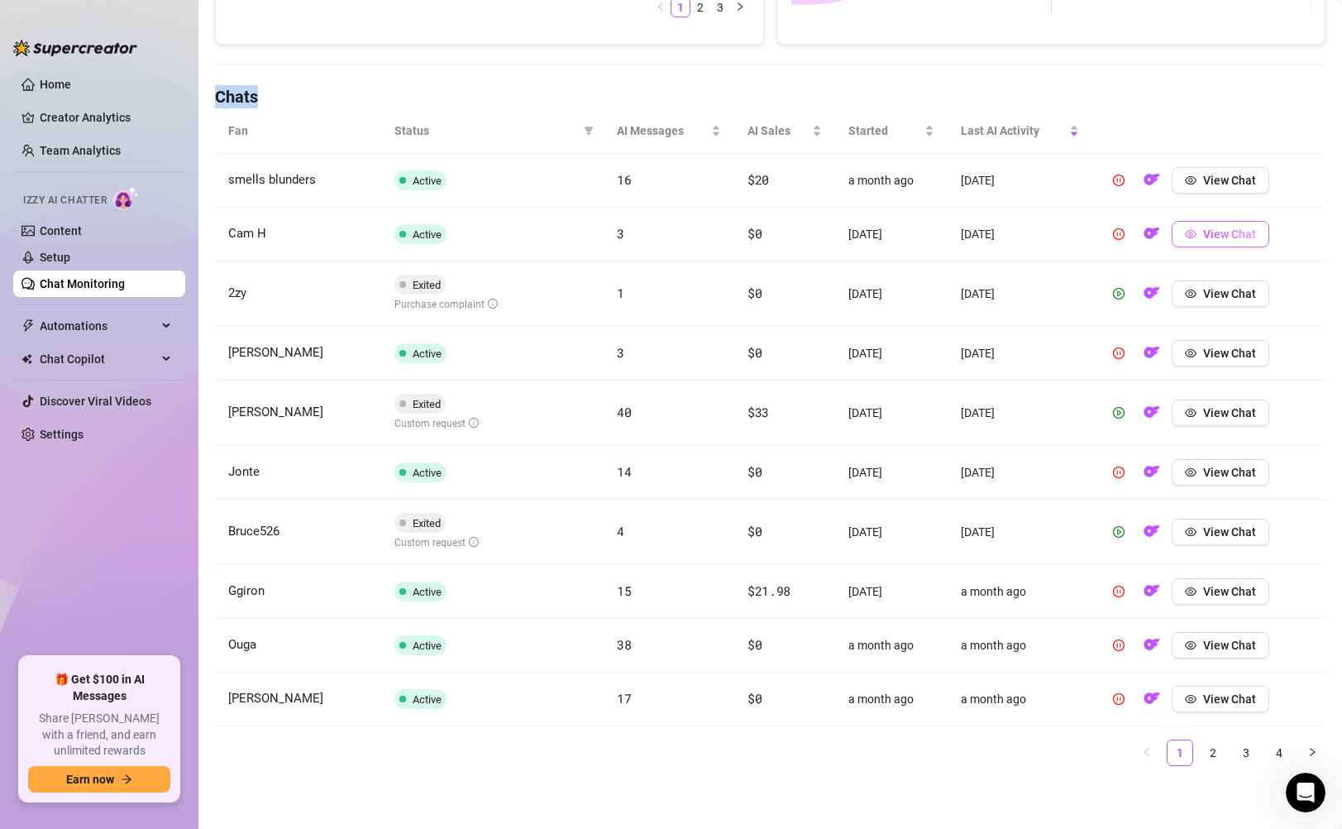
click at [1216, 232] on span "View Chat" at bounding box center [1229, 233] width 53 height 13
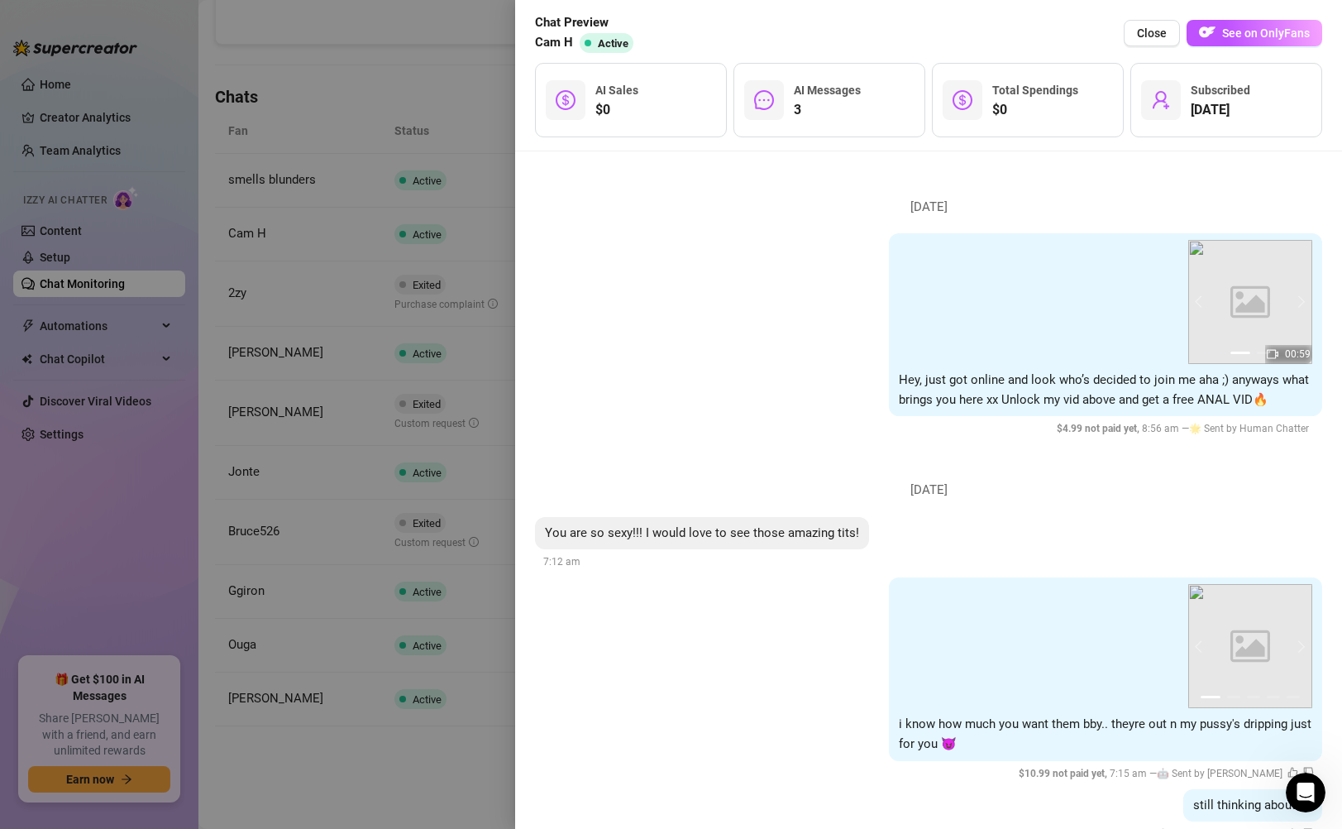
click at [447, 474] on div at bounding box center [671, 414] width 1342 height 829
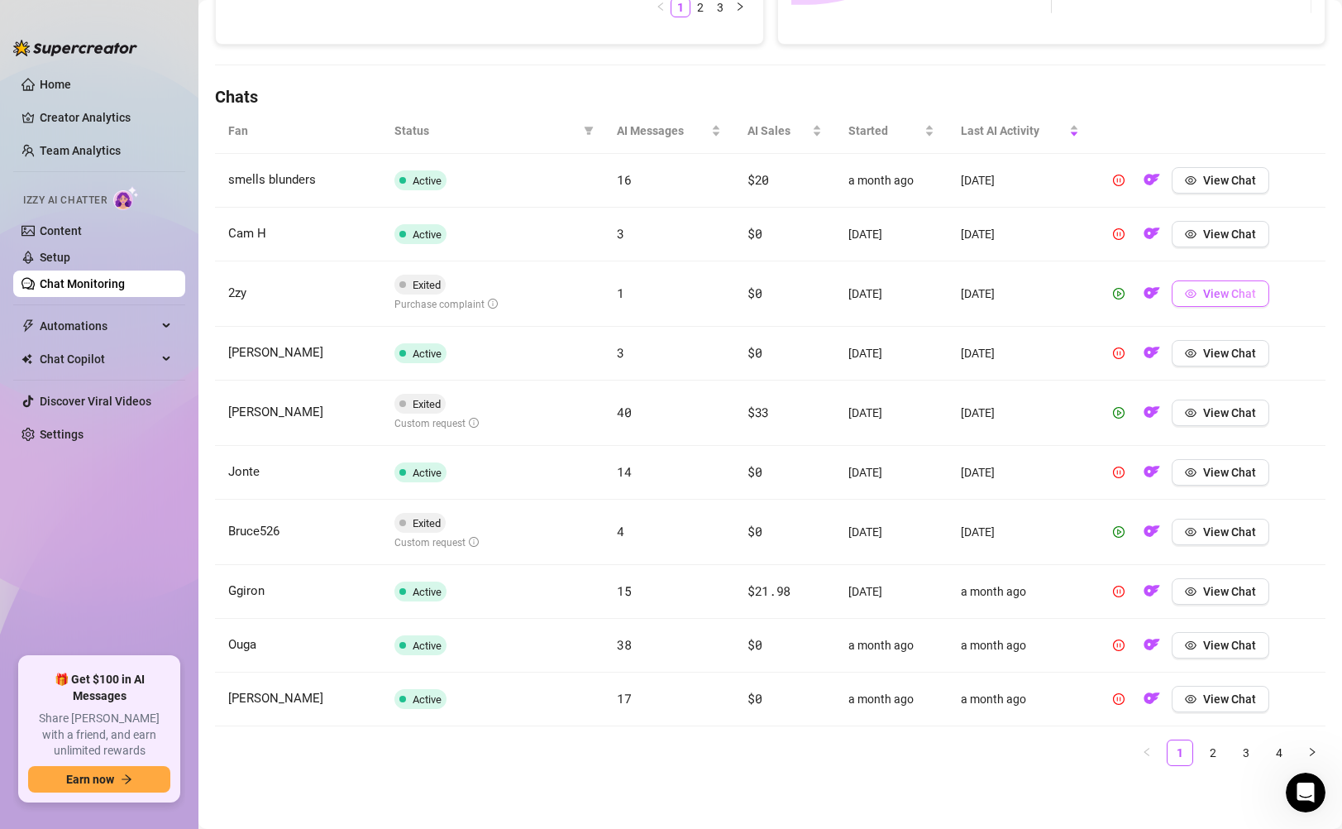
click at [1192, 294] on icon "eye" at bounding box center [1191, 294] width 12 height 12
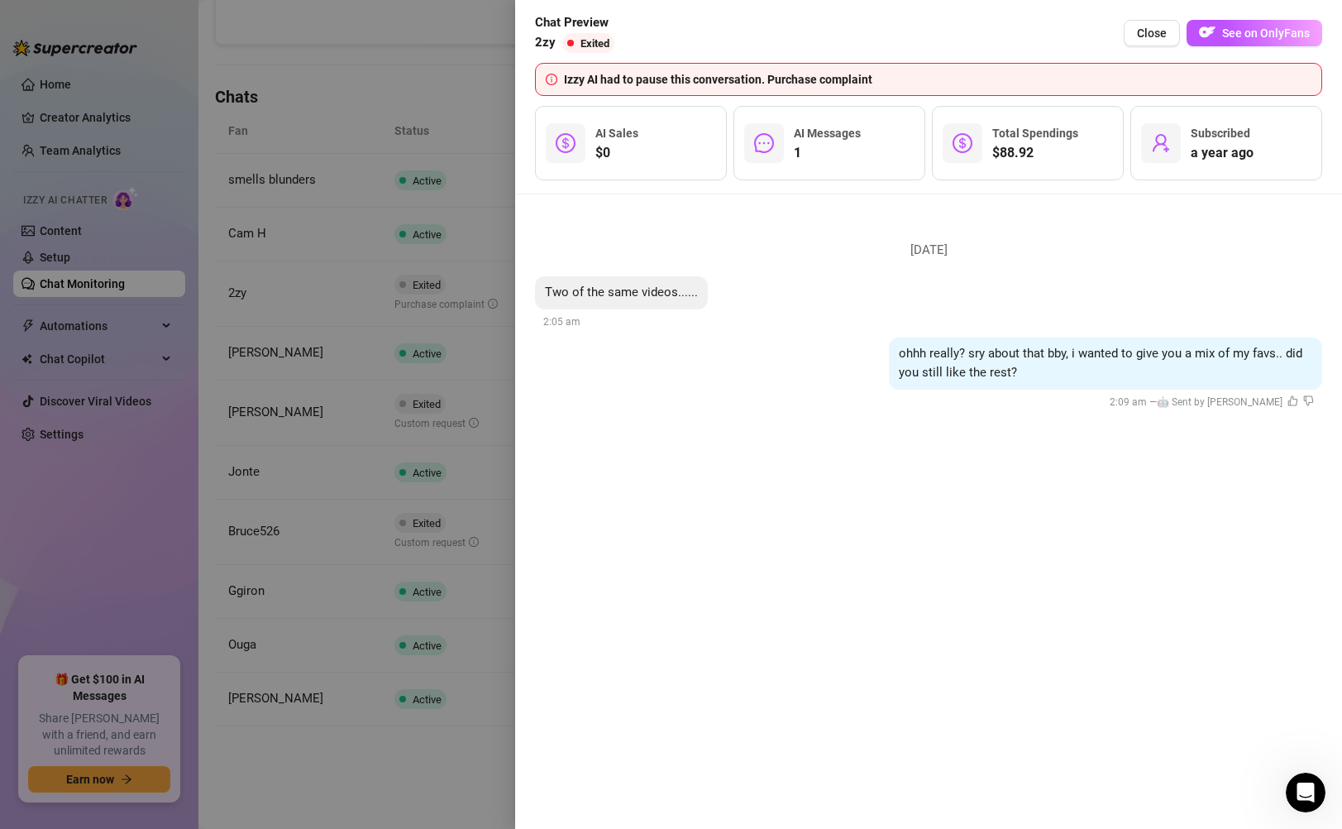
click at [418, 401] on div at bounding box center [671, 414] width 1342 height 829
